Goal: Task Accomplishment & Management: Complete application form

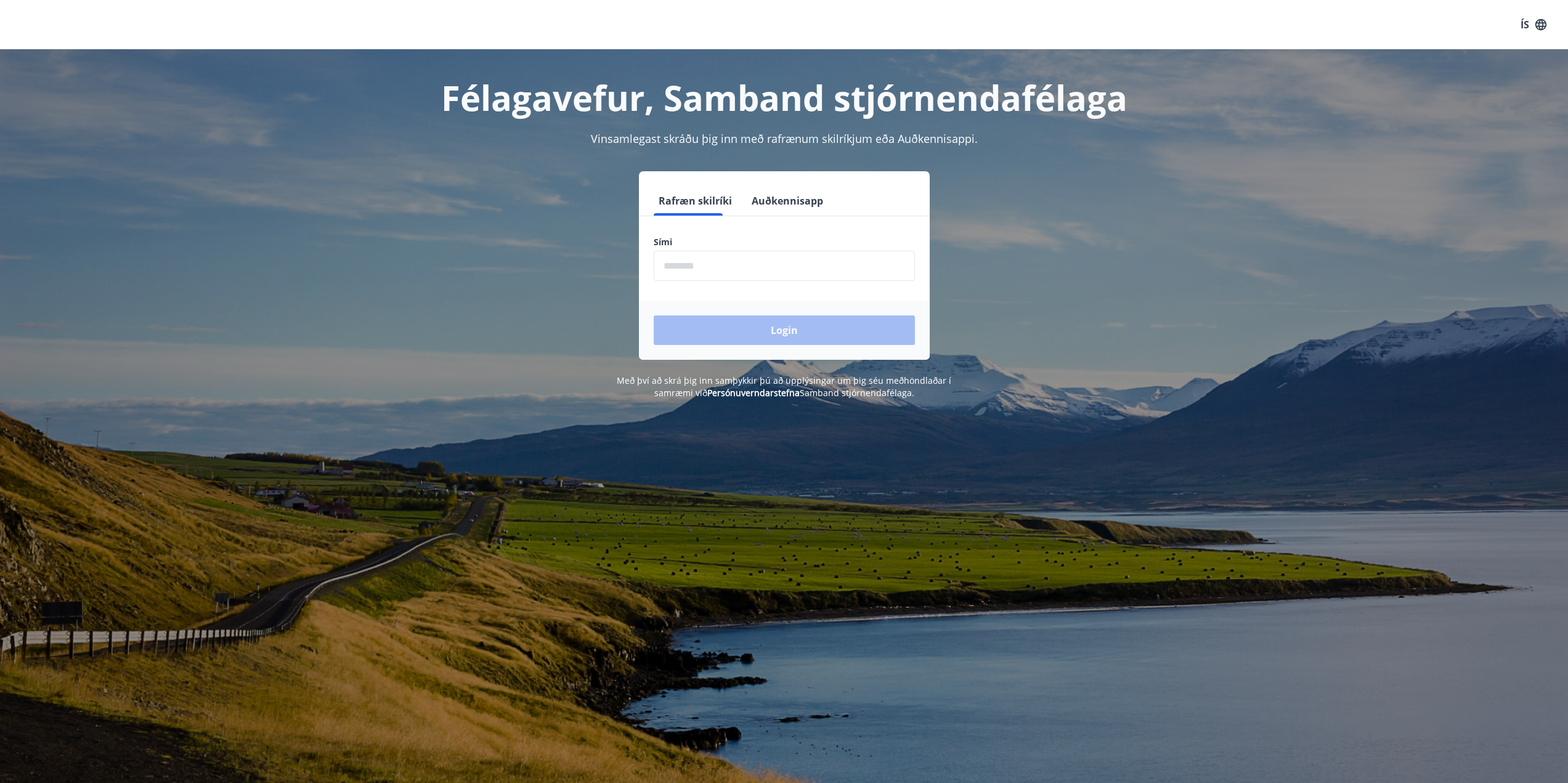
click at [720, 268] on input "phone" at bounding box center [784, 266] width 261 height 30
type input "********"
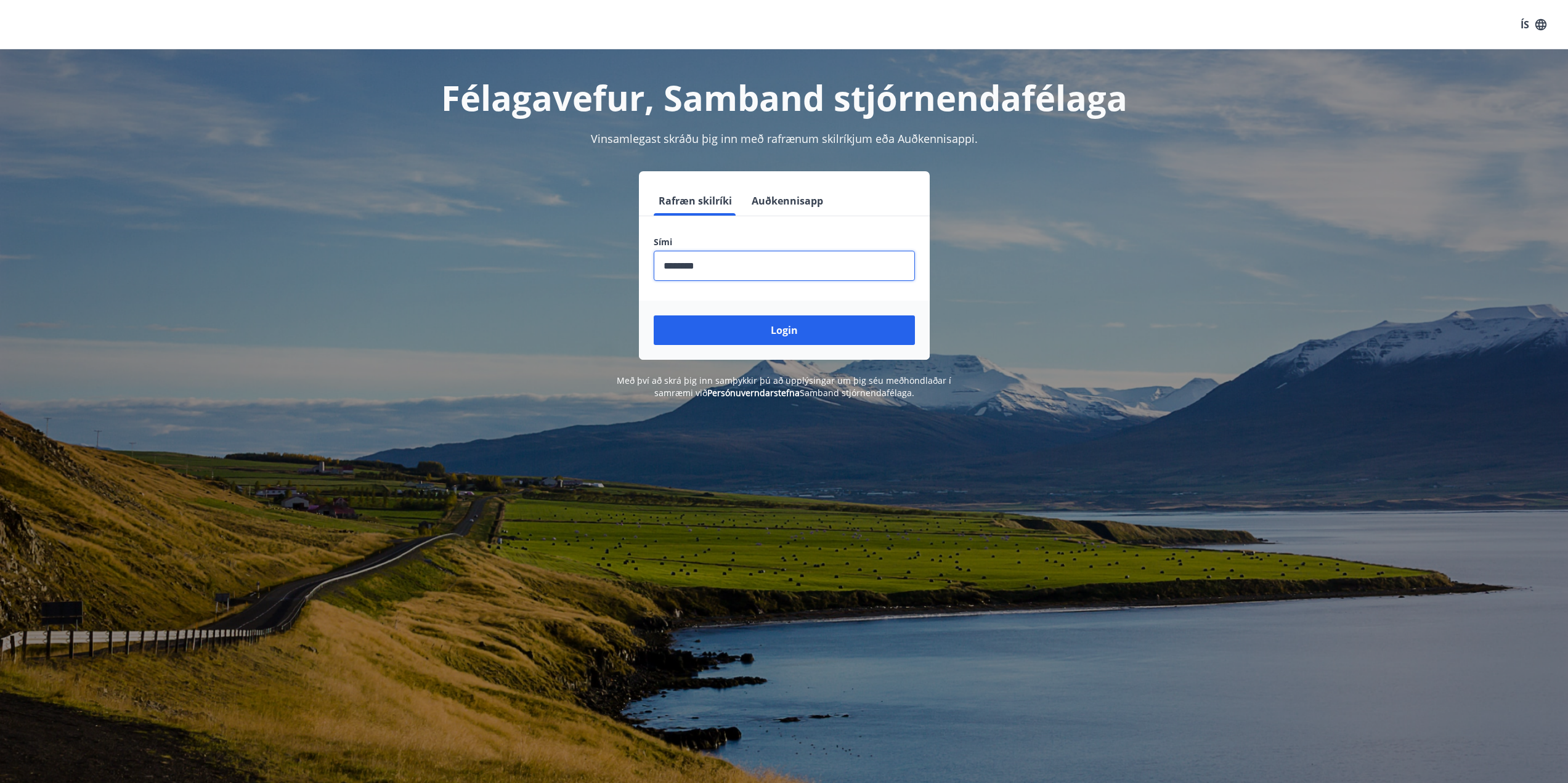
click at [740, 329] on button "Login" at bounding box center [784, 330] width 261 height 30
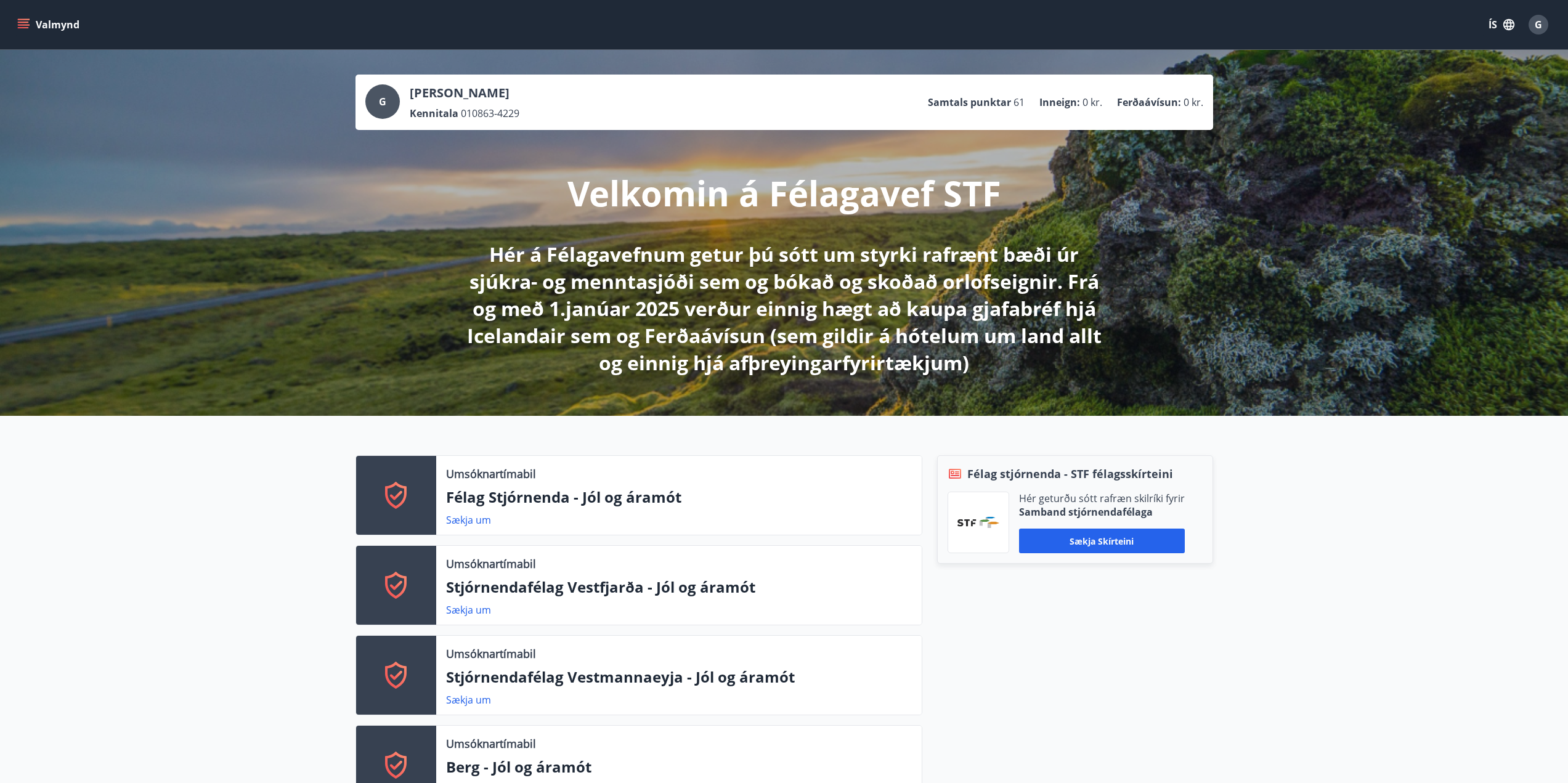
click at [22, 22] on icon "menu" at bounding box center [23, 22] width 11 height 1
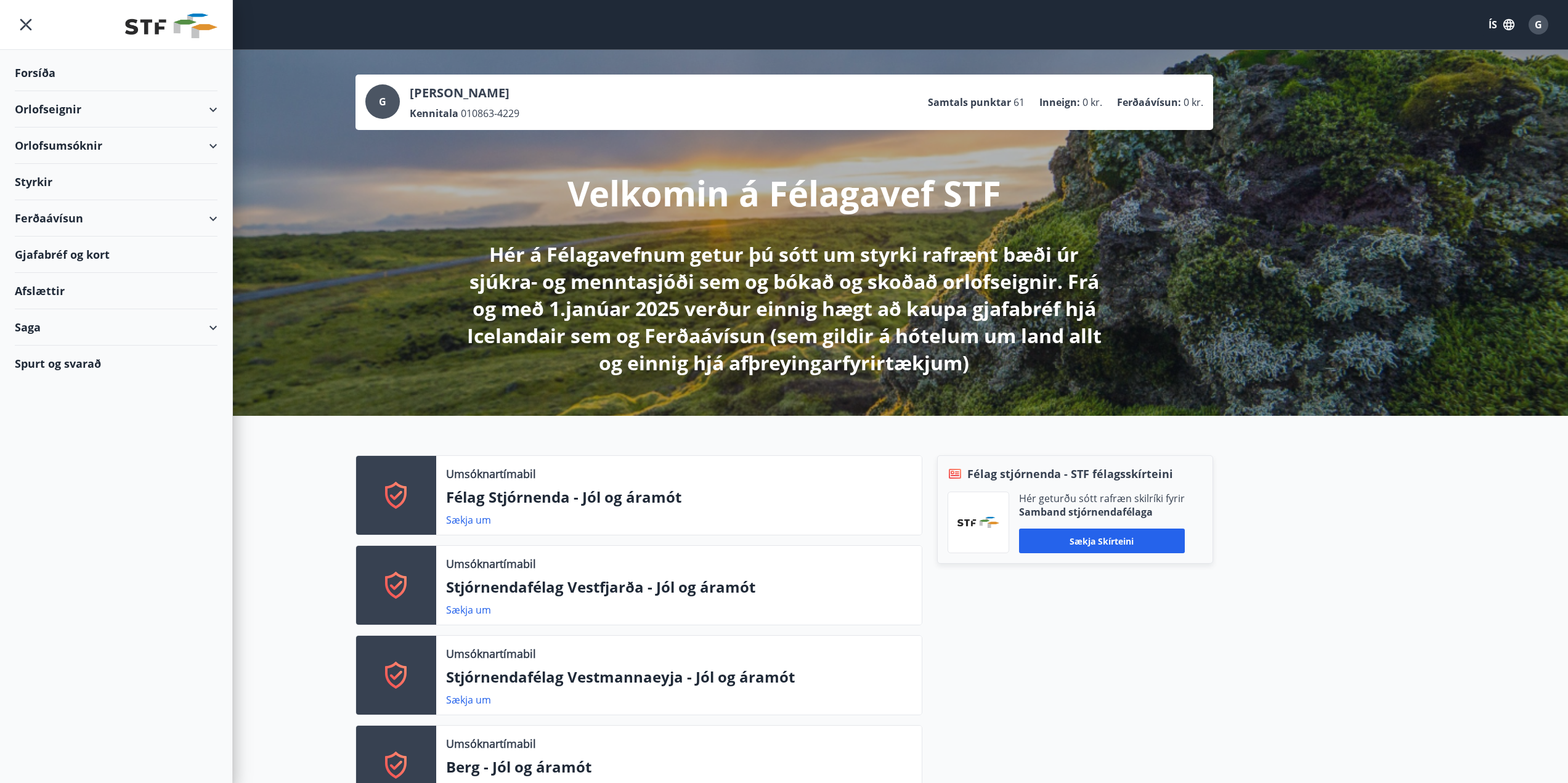
click at [70, 182] on div "Styrkir" at bounding box center [116, 182] width 203 height 36
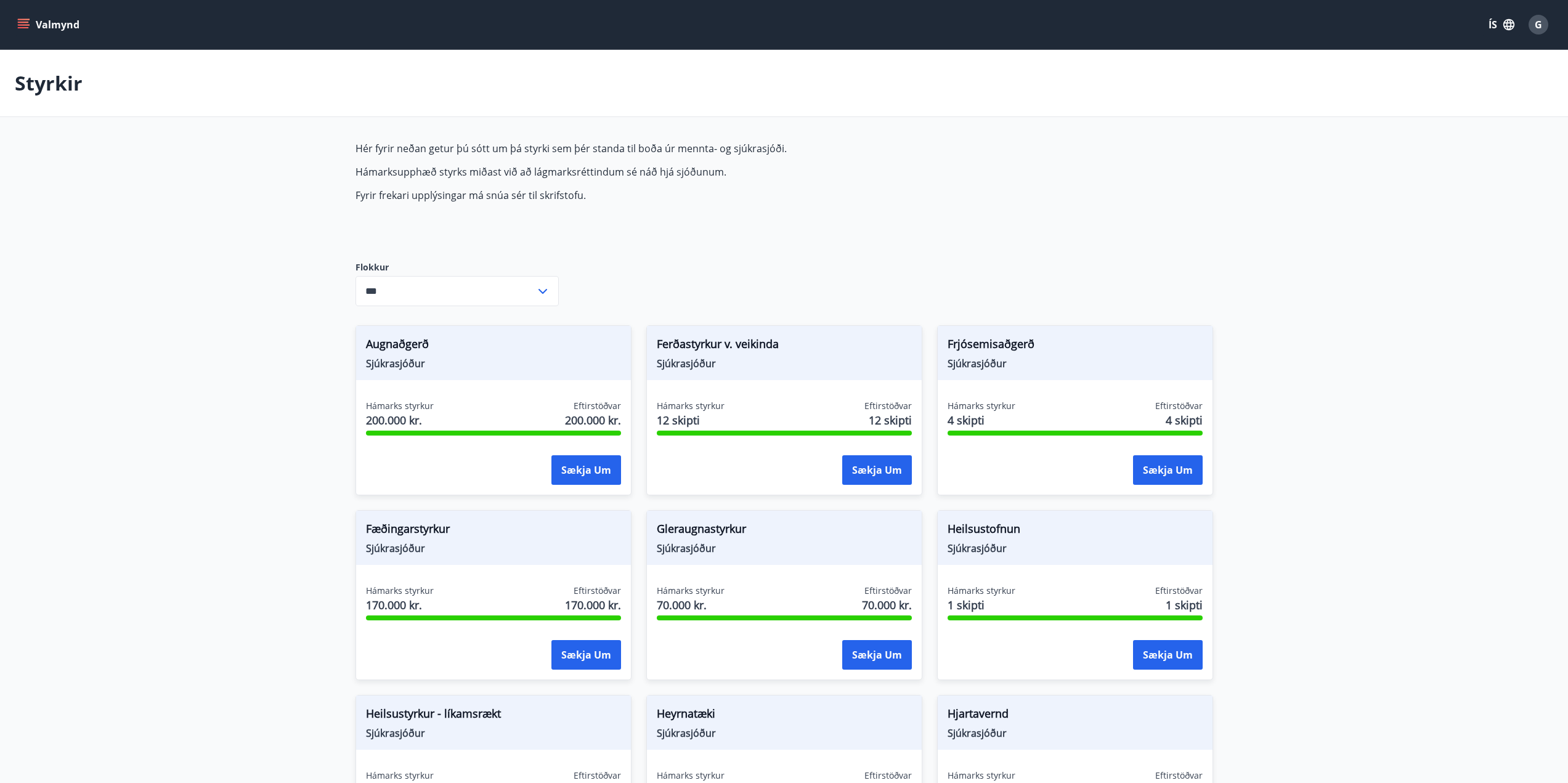
click at [545, 290] on icon at bounding box center [543, 291] width 9 height 5
click at [437, 363] on li "Starfsmenntunarsjóður" at bounding box center [457, 361] width 202 height 22
type input "**********"
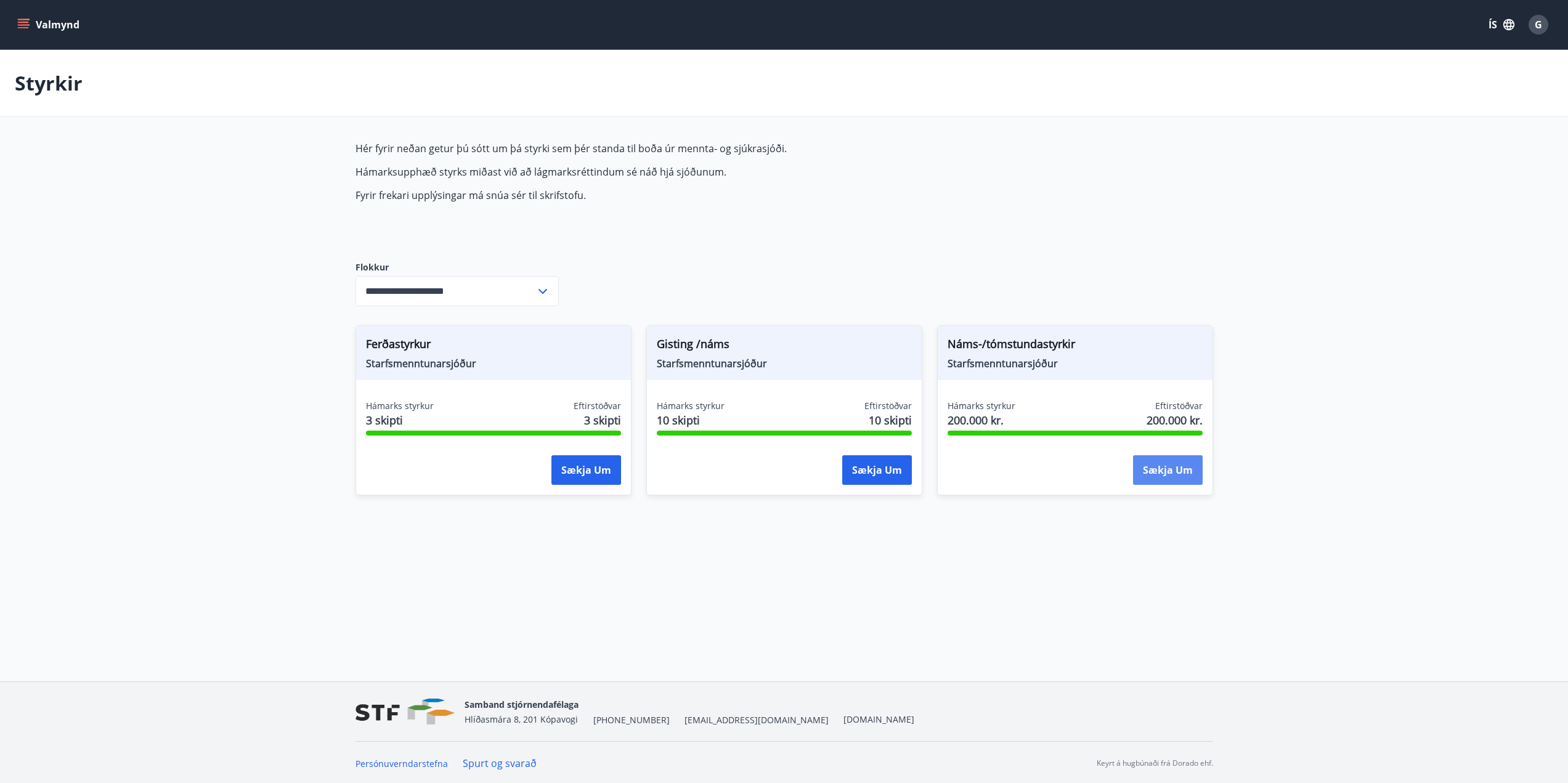
click at [1168, 472] on button "Sækja um" at bounding box center [1168, 470] width 70 height 30
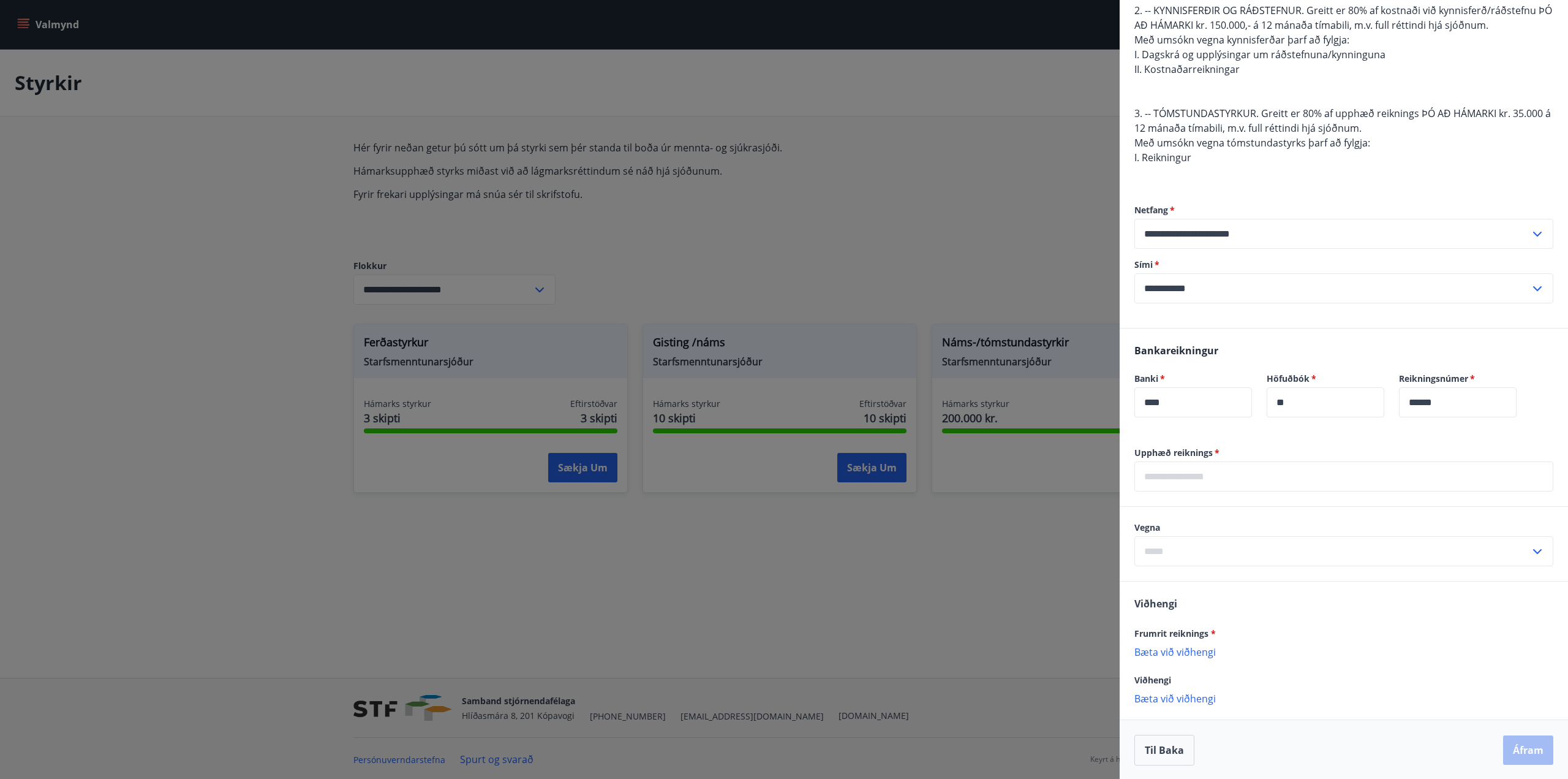
scroll to position [245, 0]
click at [1194, 478] on input "text" at bounding box center [1344, 475] width 419 height 30
type input "******"
click at [1168, 551] on input "text" at bounding box center [1332, 550] width 396 height 30
click at [1195, 602] on li "2.Kynnisf./ráðstefna" at bounding box center [1344, 598] width 417 height 22
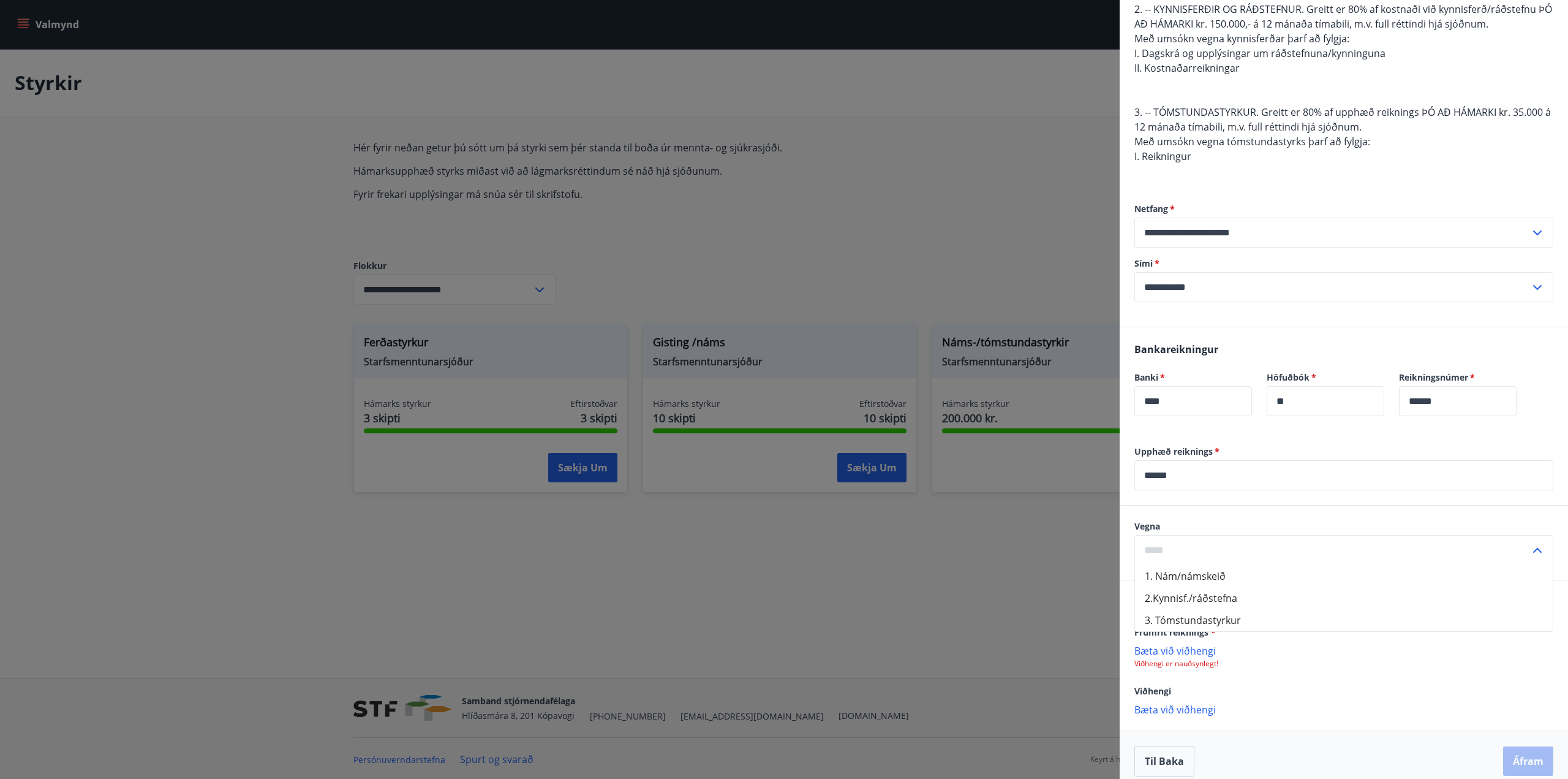
type input "**********"
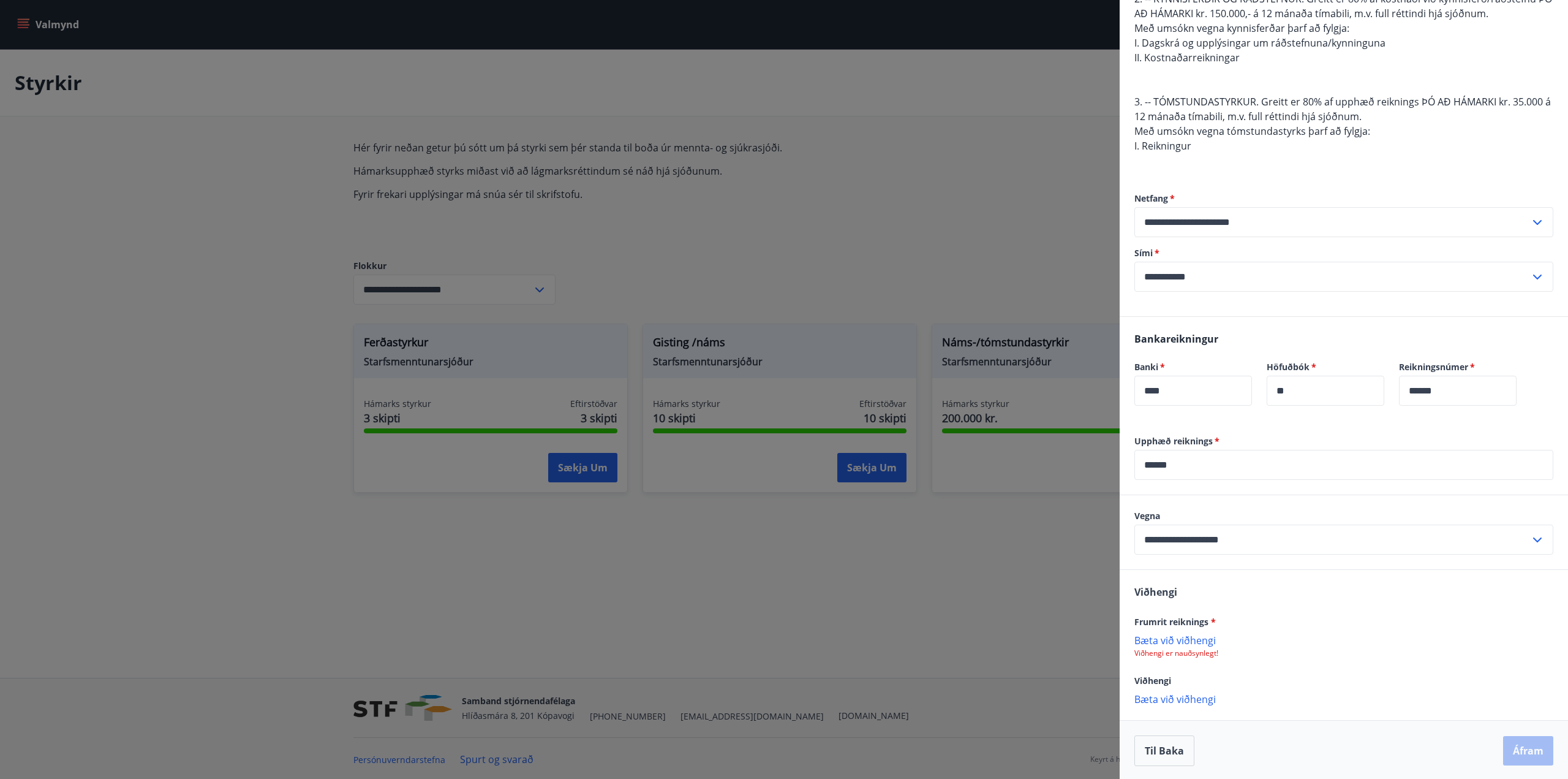
scroll to position [257, 0]
click at [1176, 642] on p "Bæta við viðhengi" at bounding box center [1344, 637] width 419 height 12
click at [1524, 748] on button "Áfram" at bounding box center [1528, 748] width 50 height 29
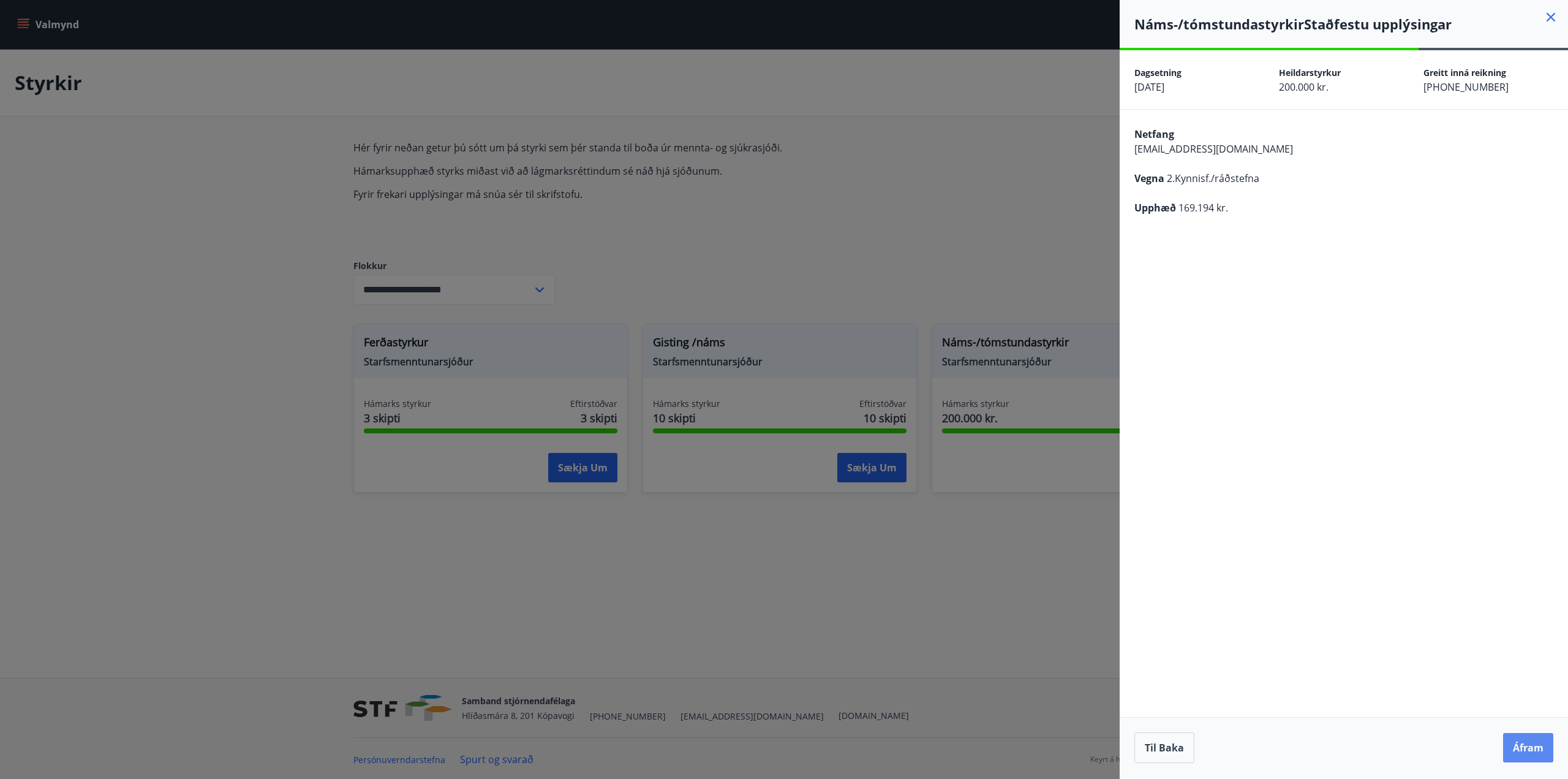
click at [1534, 748] on button "Áfram" at bounding box center [1528, 747] width 50 height 29
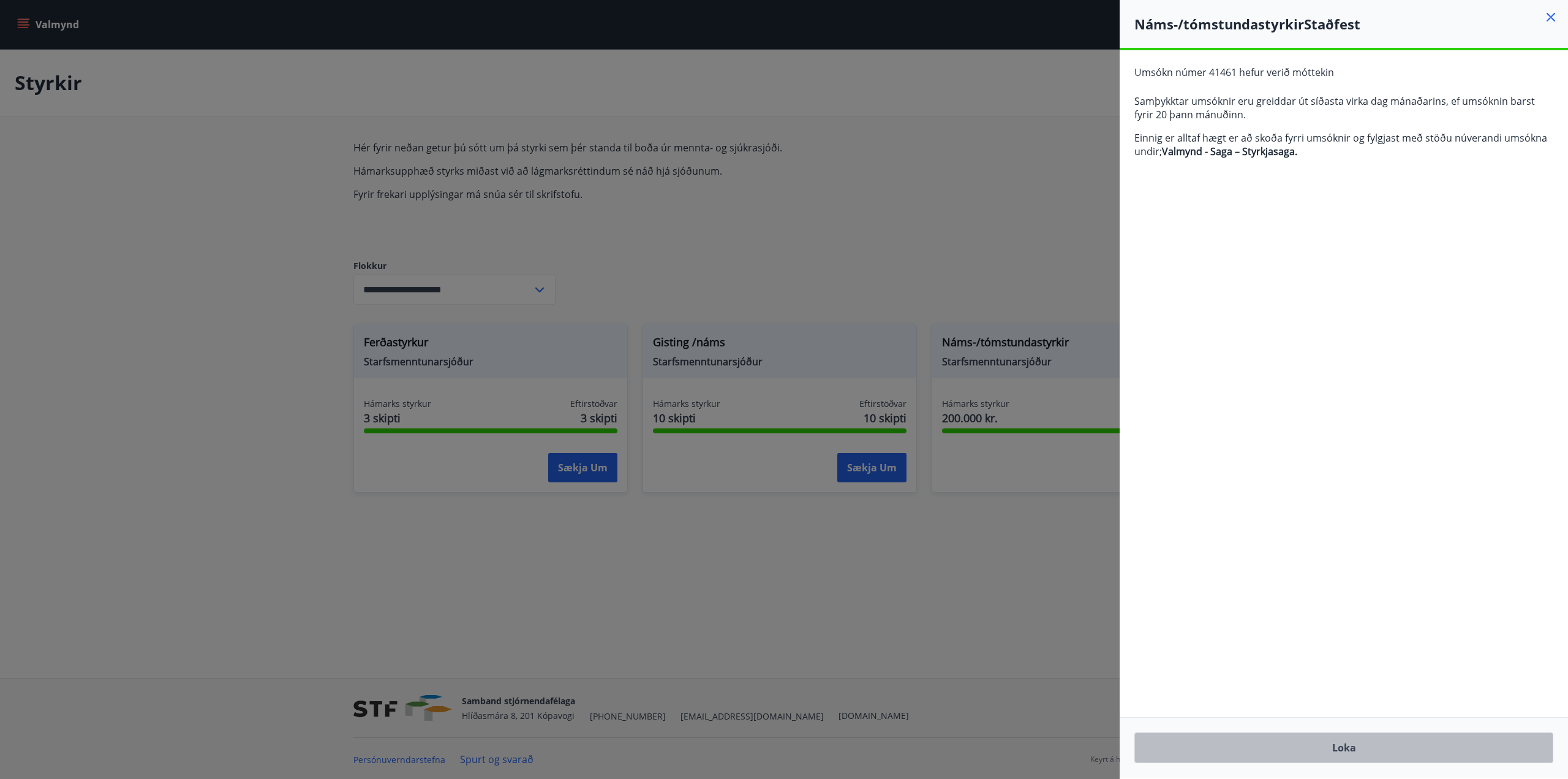
click at [1366, 751] on button "Loka" at bounding box center [1344, 747] width 419 height 31
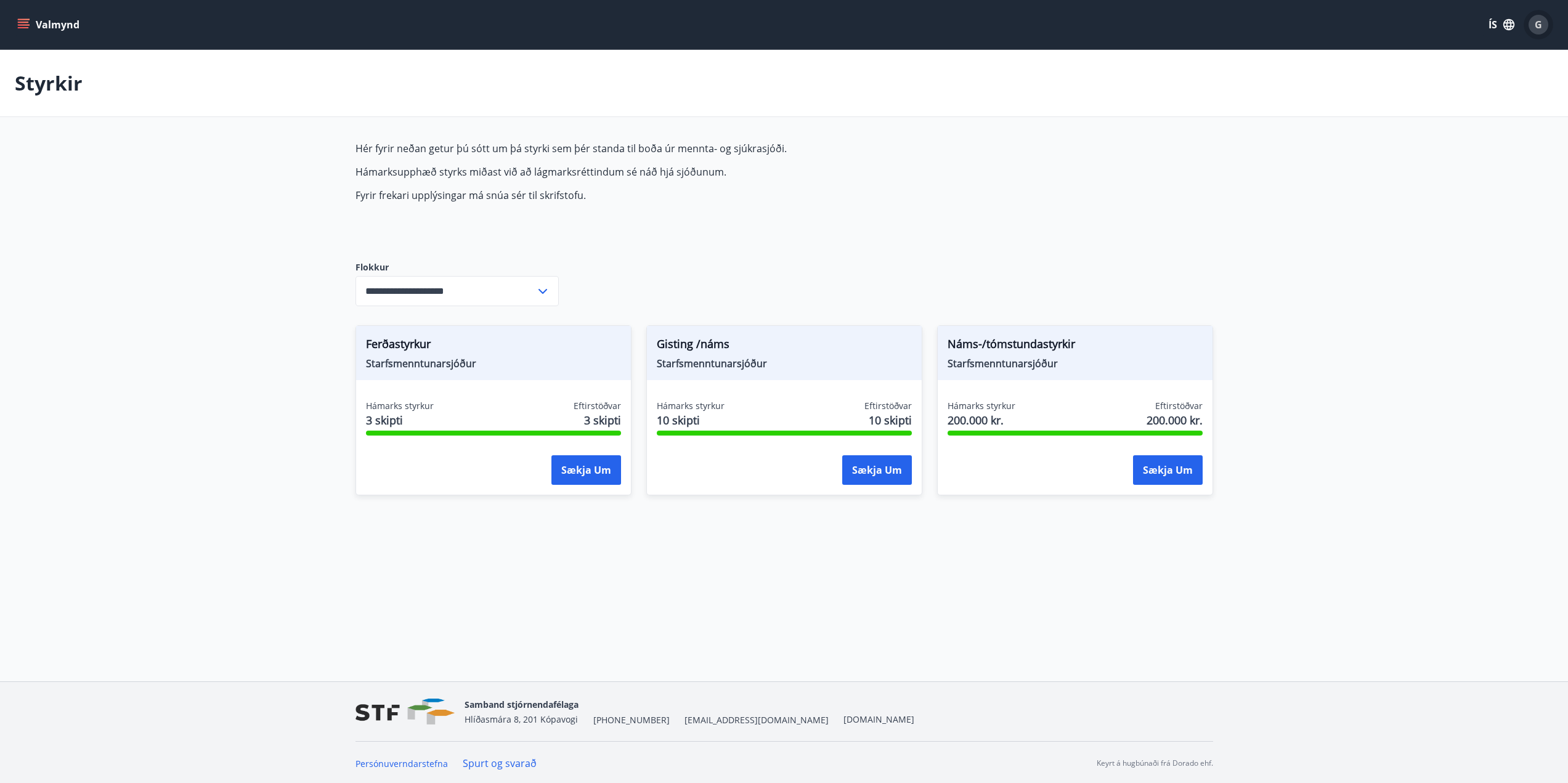
click at [1538, 30] on span "G" at bounding box center [1538, 24] width 7 height 14
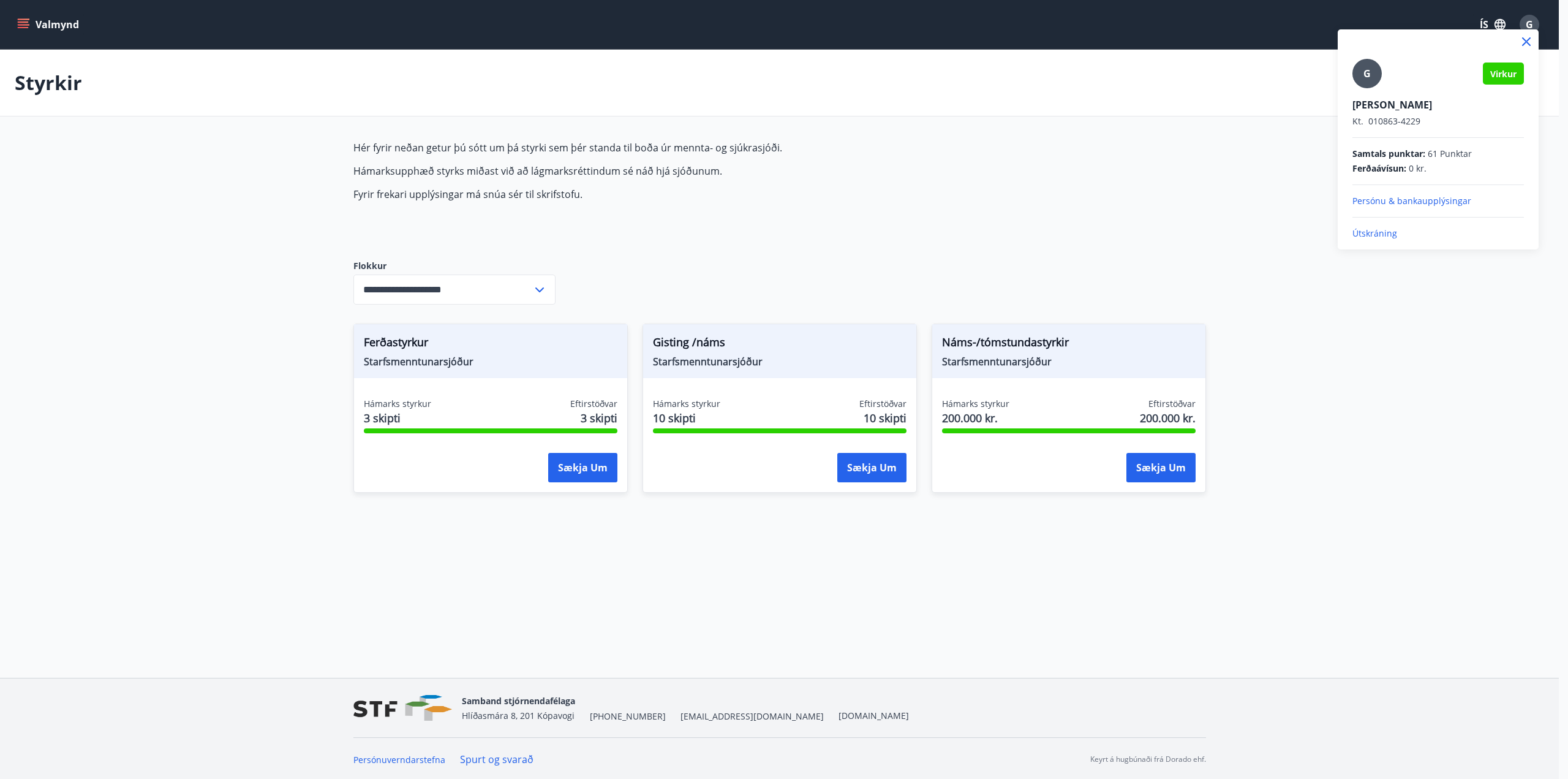
click at [1372, 237] on p "Útskráning" at bounding box center [1438, 233] width 172 height 12
